Goal: Navigation & Orientation: Find specific page/section

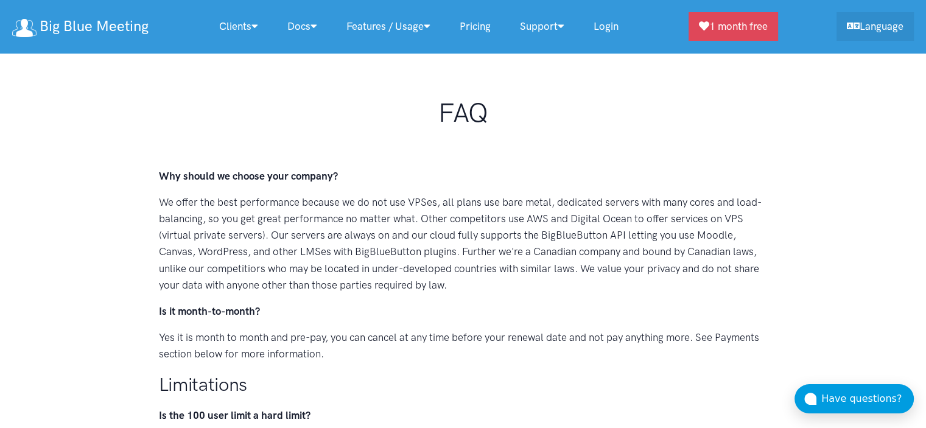
drag, startPoint x: 19, startPoint y: 25, endPoint x: 549, endPoint y: 182, distance: 552.5
click at [21, 25] on img at bounding box center [24, 28] width 24 height 18
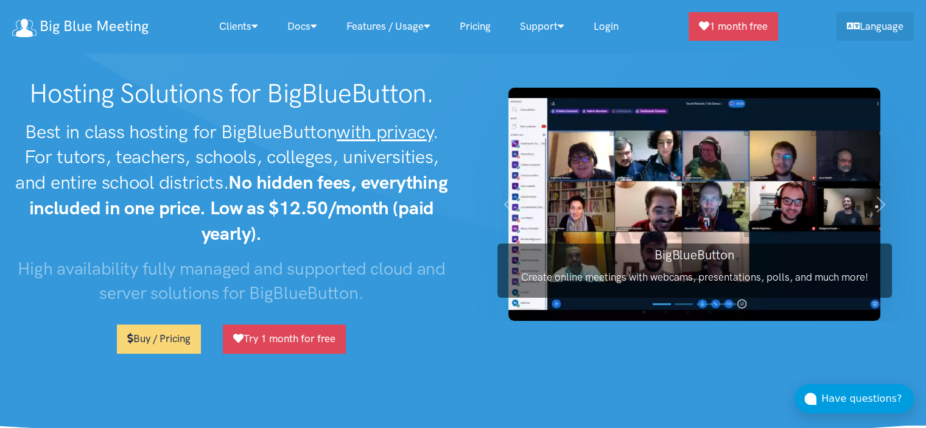
click at [37, 28] on img at bounding box center [24, 28] width 24 height 18
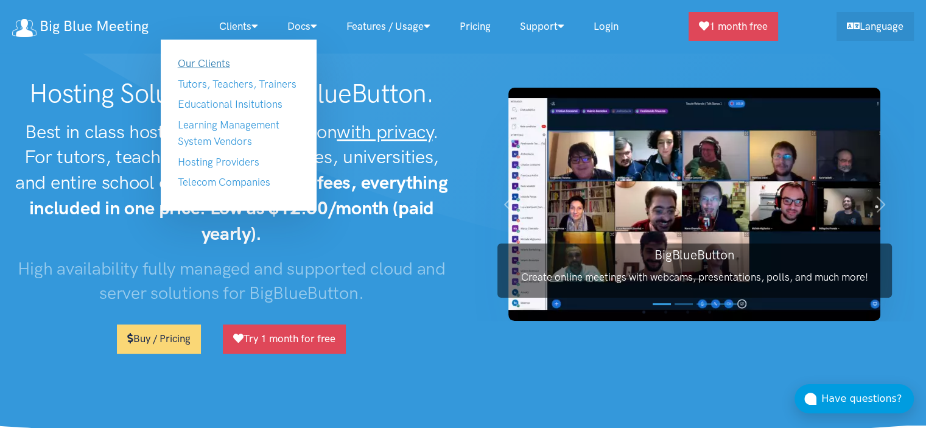
click at [227, 60] on link "Our Clients" at bounding box center [204, 63] width 52 height 12
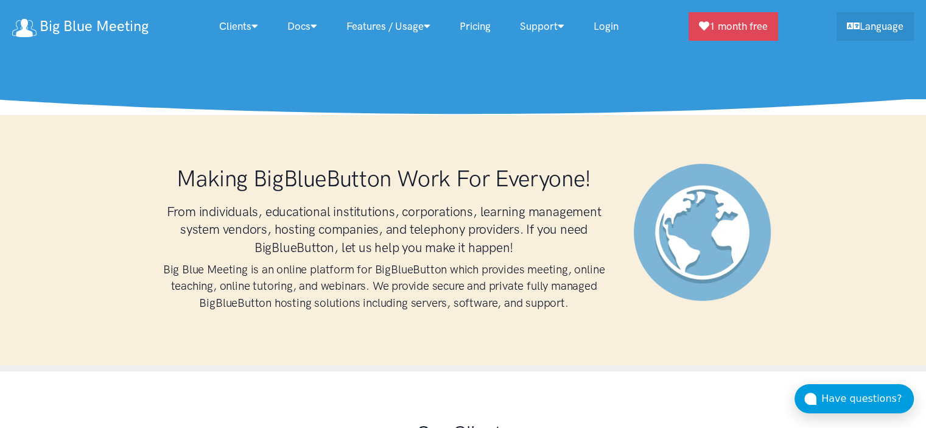
scroll to position [645, 0]
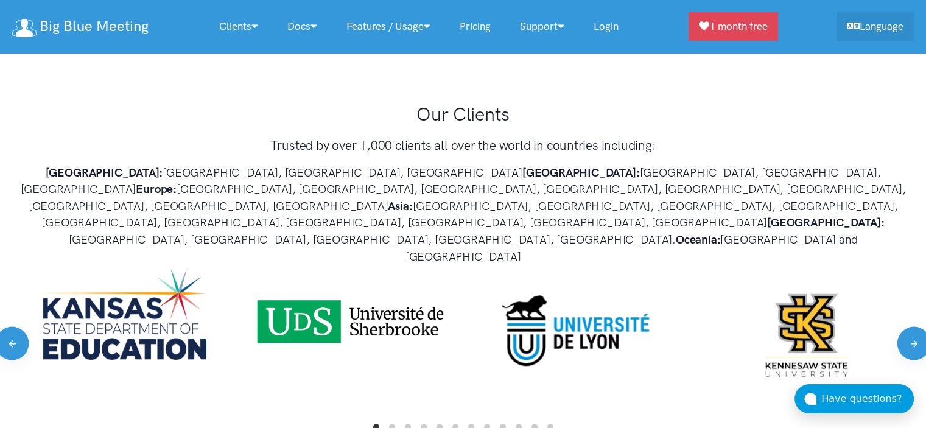
click at [606, 26] on link "Login" at bounding box center [606, 26] width 54 height 26
